Goal: Transaction & Acquisition: Book appointment/travel/reservation

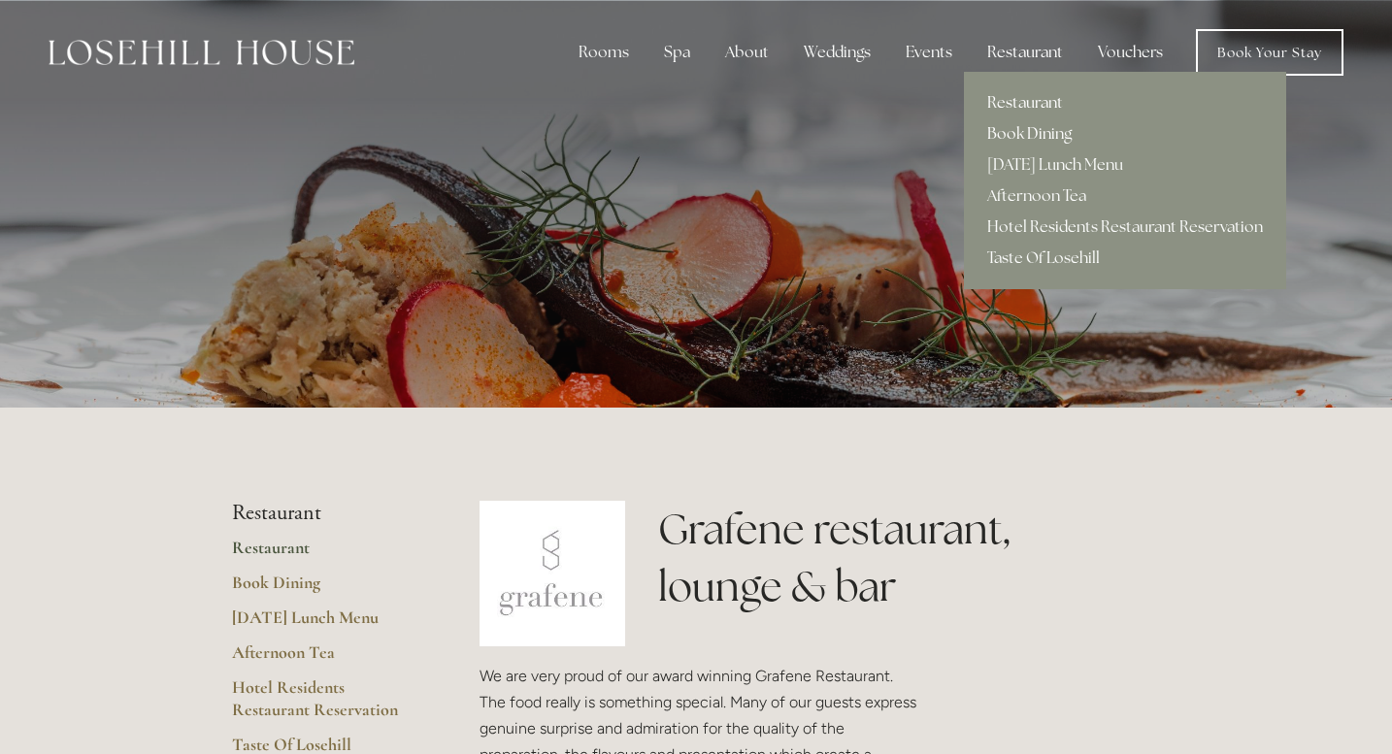
click at [1014, 135] on link "Book Dining" at bounding box center [1125, 133] width 322 height 31
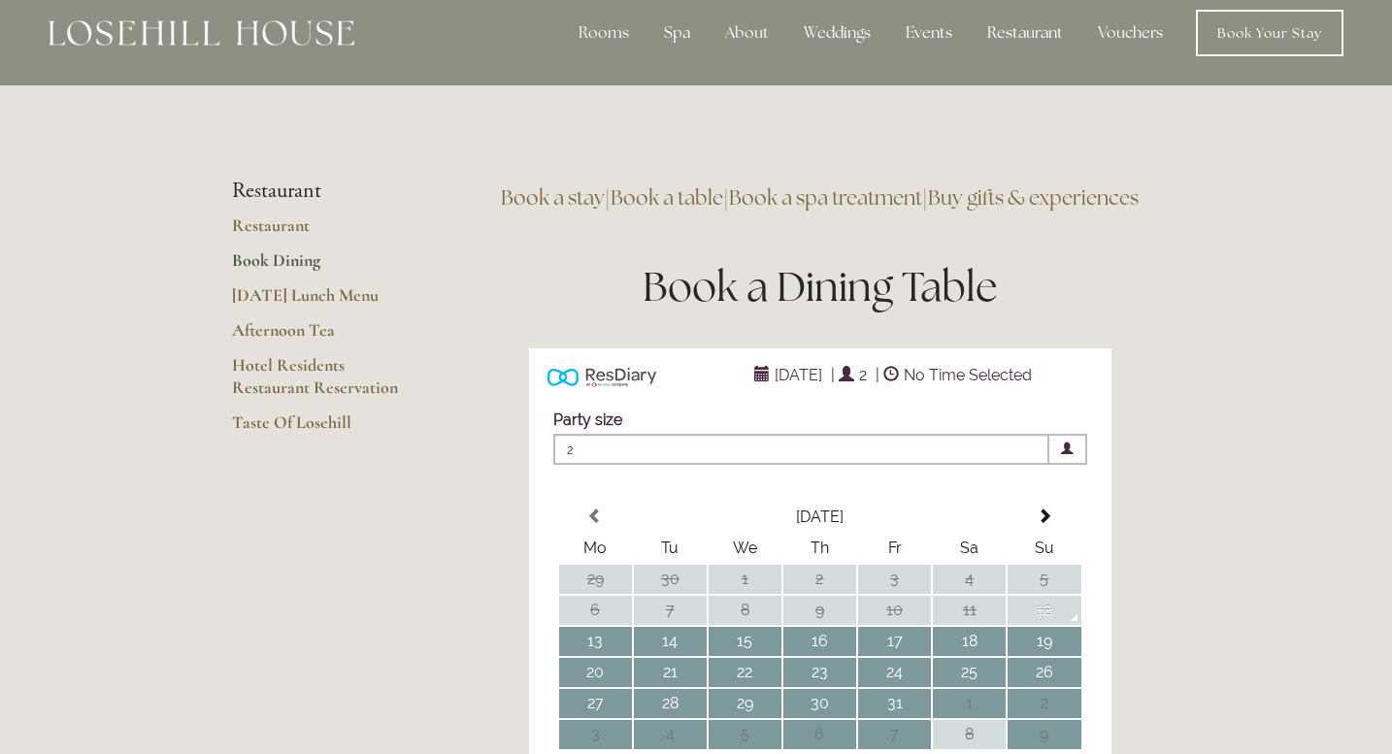
scroll to position [17, 0]
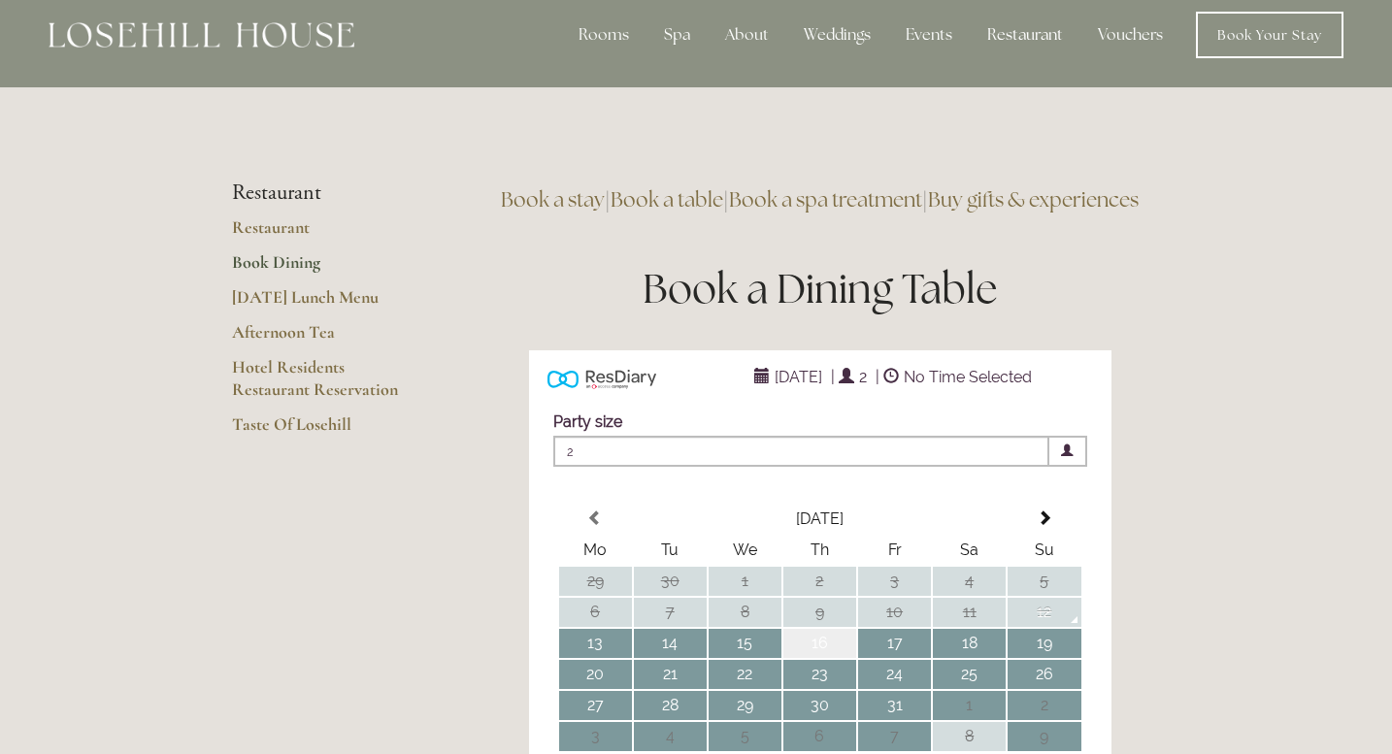
click at [818, 658] on td "16" at bounding box center [819, 643] width 73 height 29
type input "Any Area"
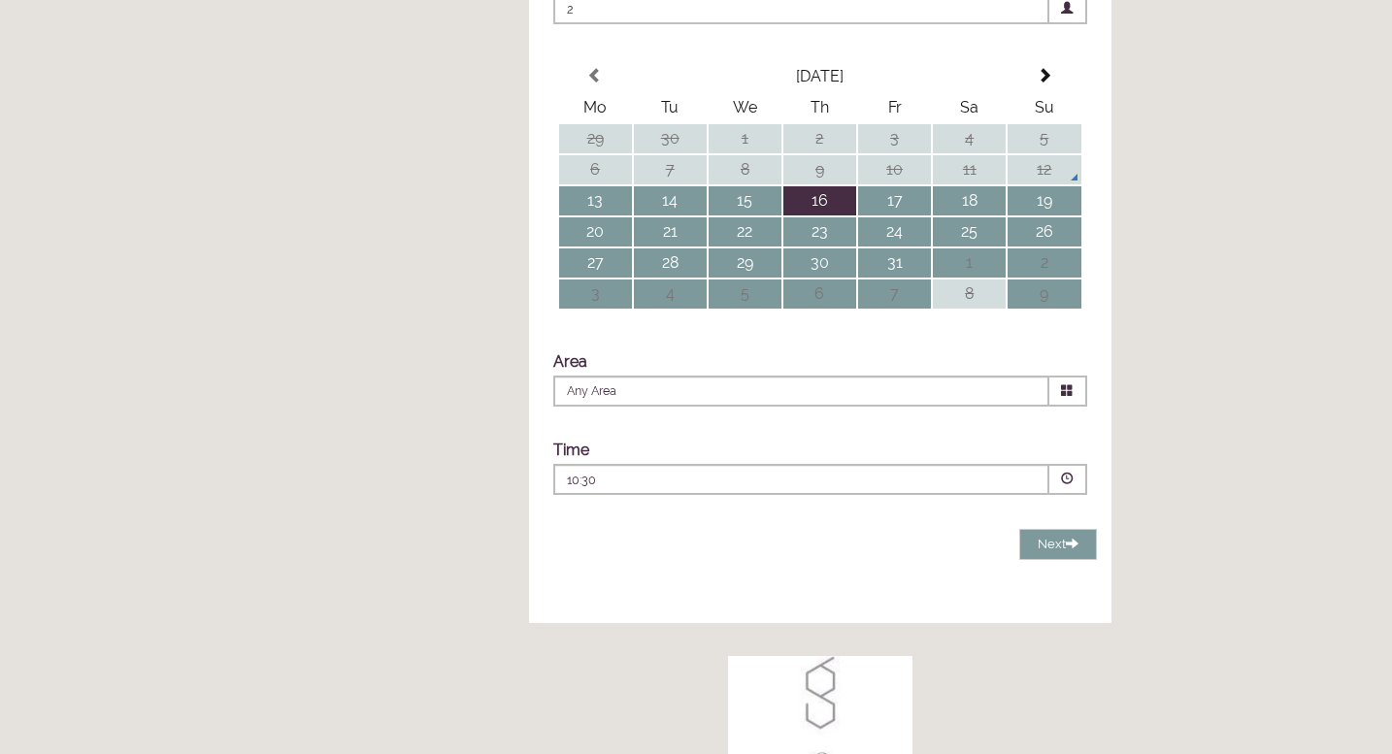
scroll to position [466, 0]
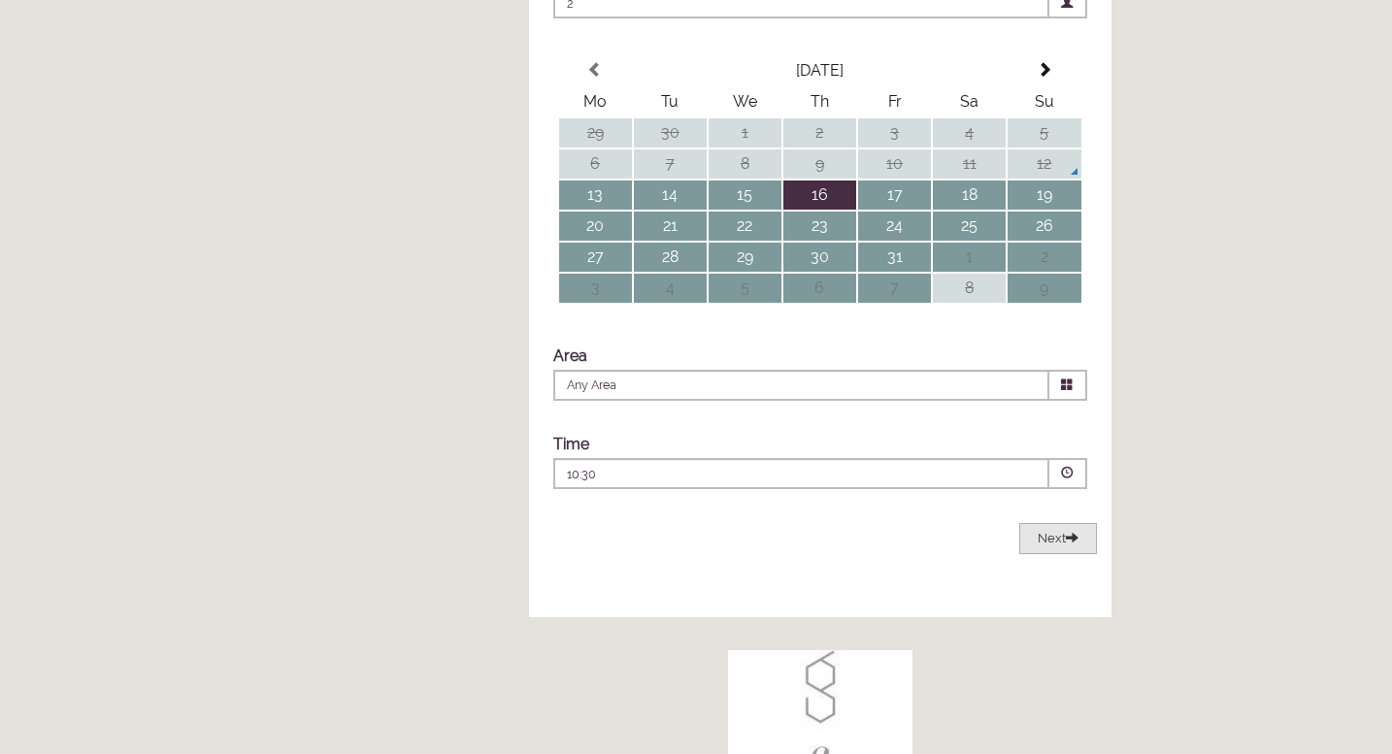
click at [1050, 546] on span "Next" at bounding box center [1058, 538] width 41 height 15
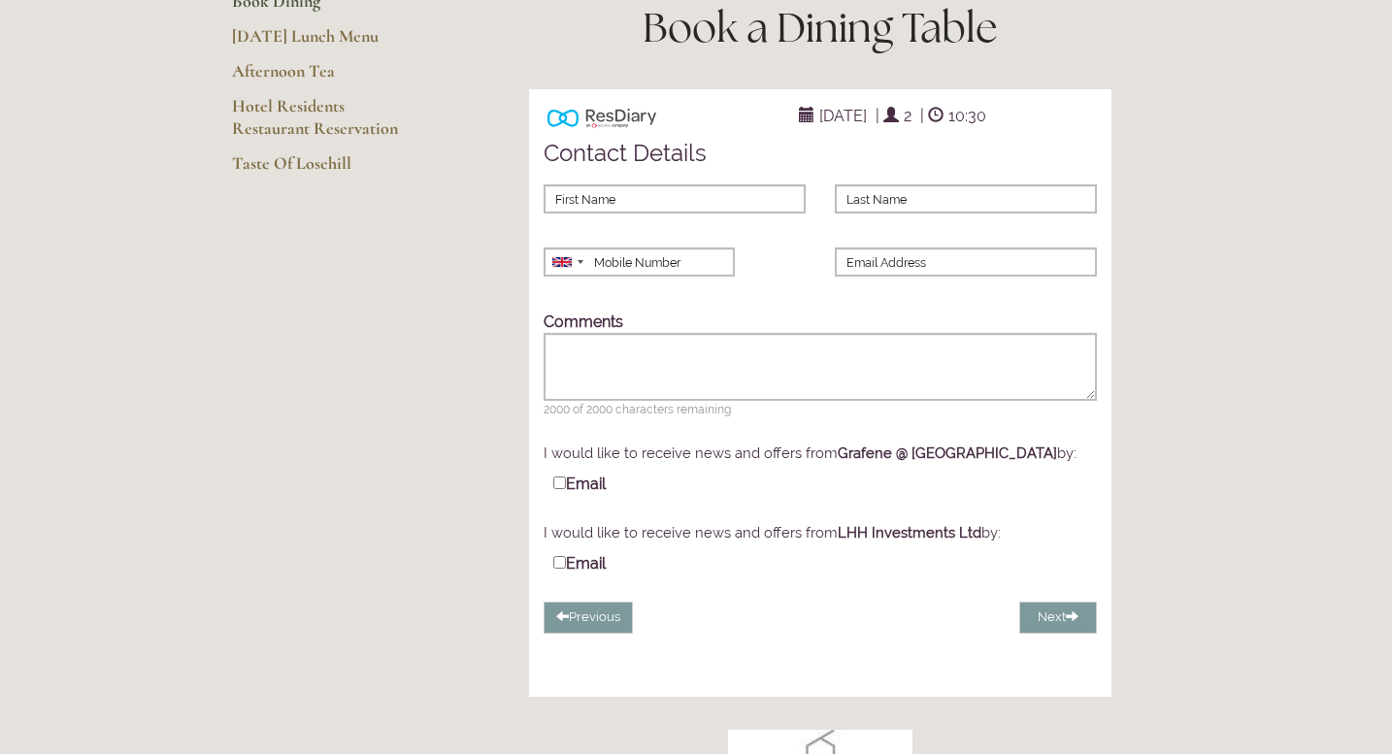
scroll to position [278, 0]
type input "dee"
type input "bean"
type input "7446039076"
type input "damidammi@gmail.com"
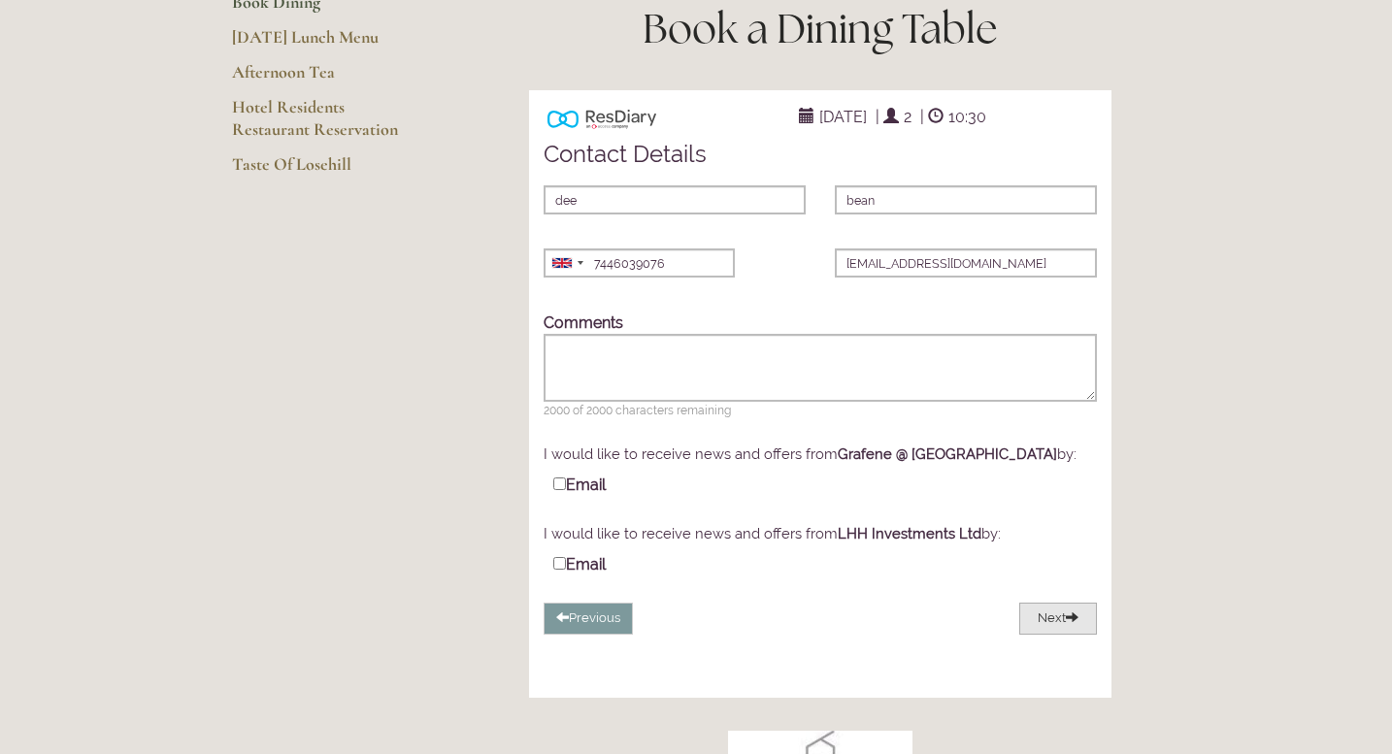
click at [1056, 635] on button "Next" at bounding box center [1058, 619] width 78 height 32
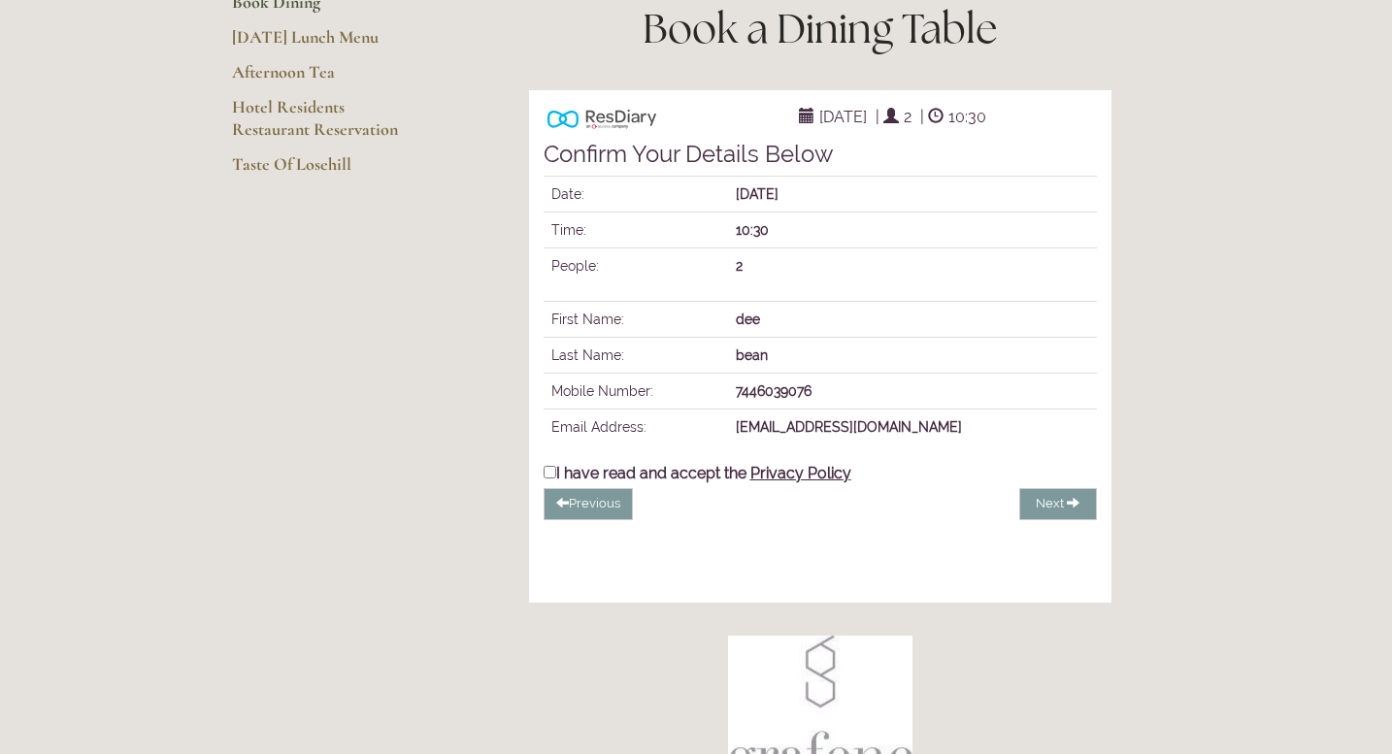
click at [622, 482] on label "I have read and accept the Privacy Policy" at bounding box center [698, 472] width 308 height 20
click at [556, 479] on input "I have read and accept the Privacy Policy" at bounding box center [550, 472] width 13 height 13
checkbox input "true"
click at [1003, 511] on span "Complete Booking" at bounding box center [1013, 503] width 112 height 15
